Goal: Check status: Check status

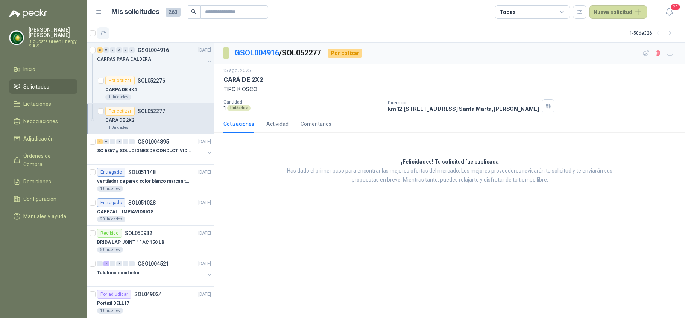
click at [105, 33] on icon "button" at bounding box center [103, 33] width 6 height 6
click at [105, 33] on icon "button" at bounding box center [103, 33] width 6 height 4
click at [148, 158] on div at bounding box center [151, 158] width 108 height 6
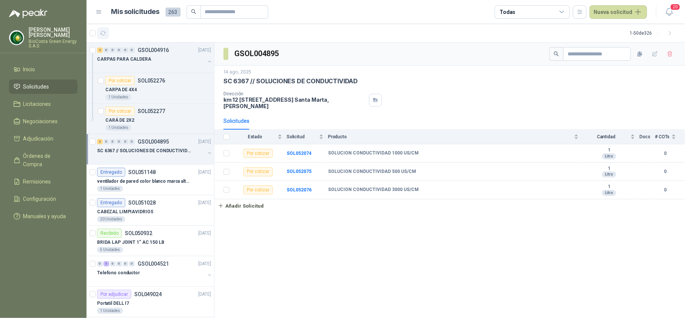
click at [103, 36] on button "button" at bounding box center [103, 33] width 12 height 12
click at [122, 153] on p "SC 6367 // SOLUCIONES DE CONDUCTIVIDAD" at bounding box center [144, 150] width 94 height 7
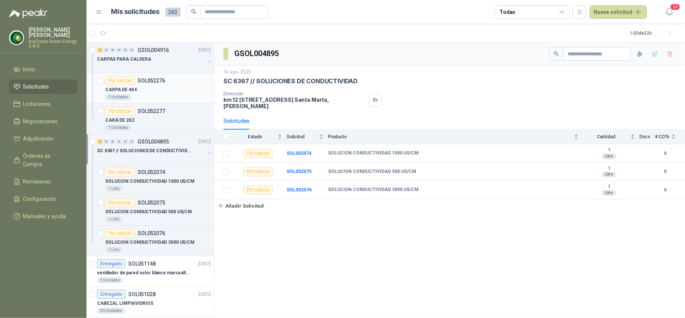
click at [160, 94] on div "CARPA DE 4X4" at bounding box center [158, 89] width 106 height 9
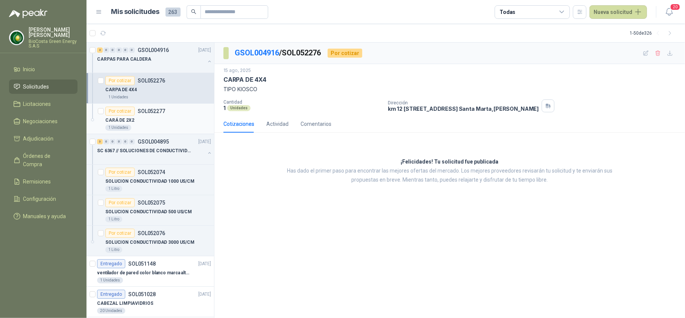
click at [153, 133] on article "Por cotizar SOL052277 CARÁ DE 2X2 1 Unidades" at bounding box center [151, 118] width 128 height 30
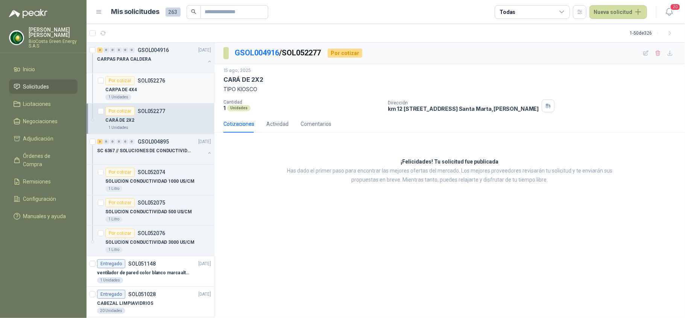
click at [156, 86] on div "CARPA DE 4X4" at bounding box center [158, 89] width 106 height 9
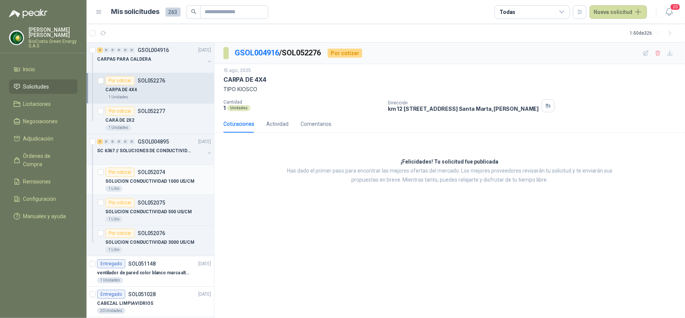
click at [139, 175] on p "SOL052074" at bounding box center [151, 171] width 27 height 5
click at [129, 205] on div "Por cotizar" at bounding box center [119, 202] width 29 height 9
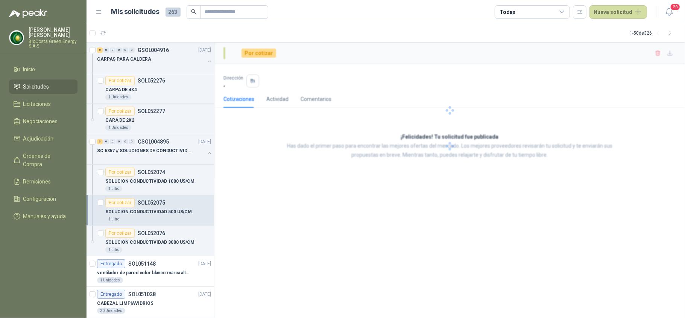
click at [129, 225] on article "Por cotizar SOL052075 SOLUCION CONDUCTIVIDAD 500 US/CM 1 Litro" at bounding box center [151, 210] width 128 height 30
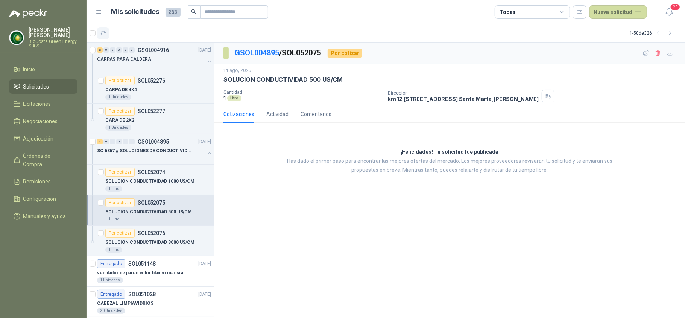
click at [105, 32] on icon "button" at bounding box center [103, 33] width 6 height 4
click at [105, 35] on div "Por cotizar" at bounding box center [100, 36] width 32 height 13
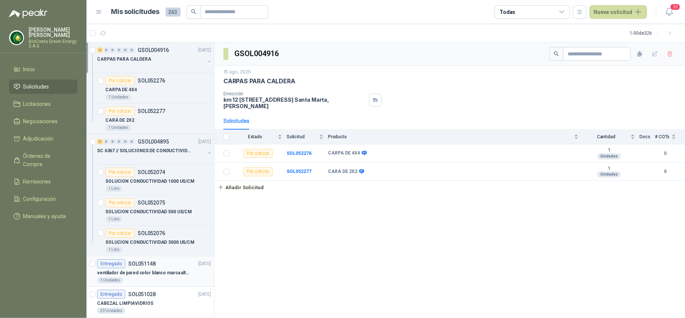
click at [141, 261] on p "SOL051148" at bounding box center [141, 263] width 27 height 5
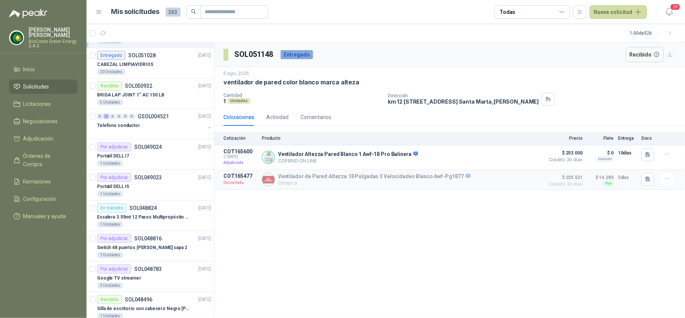
scroll to position [251, 0]
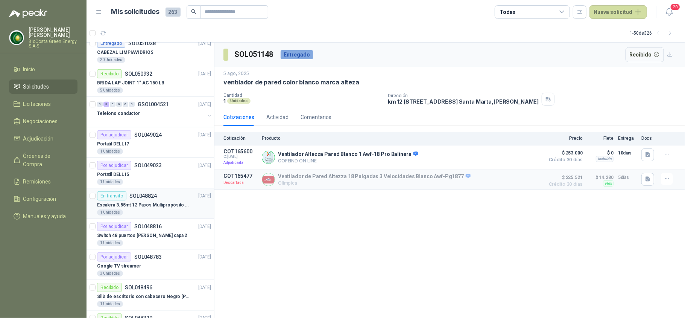
click at [160, 199] on div "En tránsito SOL048824 [DATE]" at bounding box center [154, 195] width 114 height 9
